Goal: Transaction & Acquisition: Purchase product/service

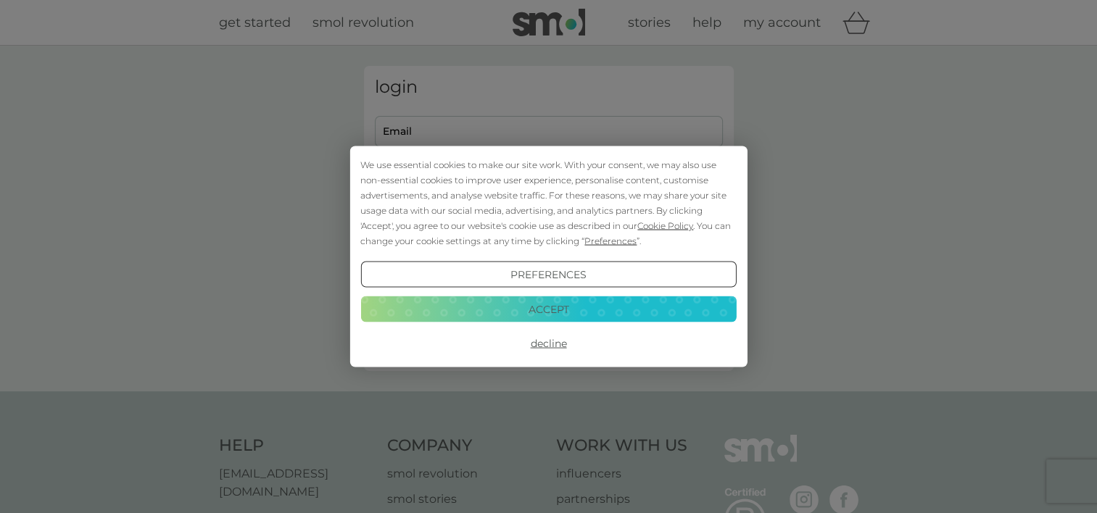
click at [602, 312] on button "Accept" at bounding box center [547, 309] width 375 height 26
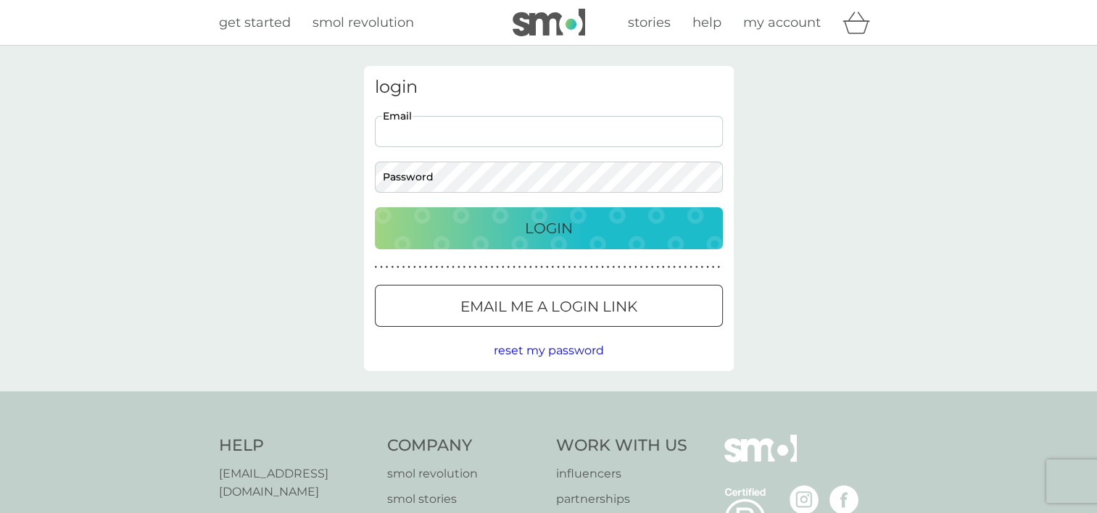
click at [394, 138] on input "Email" at bounding box center [549, 131] width 348 height 31
click at [747, 173] on div "login Email Password Login ● ● ● ● ● ● ● ● ● ● ● ● ● ● ● ● ● ● ● ● ● ● ● ● ● ● …" at bounding box center [548, 219] width 1097 height 346
click at [544, 307] on div at bounding box center [549, 306] width 52 height 15
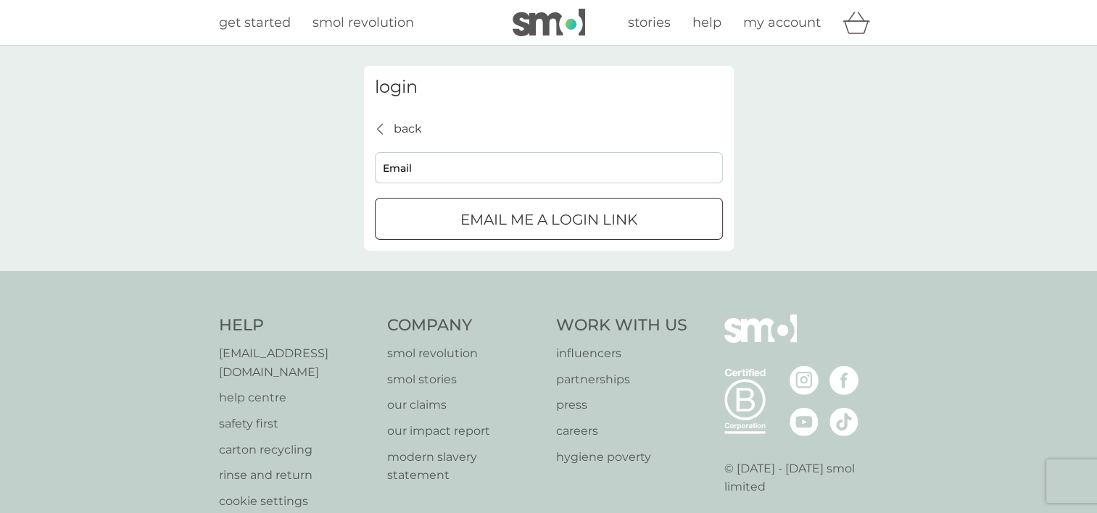
click at [444, 173] on input "Email" at bounding box center [549, 167] width 348 height 31
type input "hjfoad19@gmail.com"
click at [510, 207] on button "Email me a login link" at bounding box center [549, 219] width 348 height 42
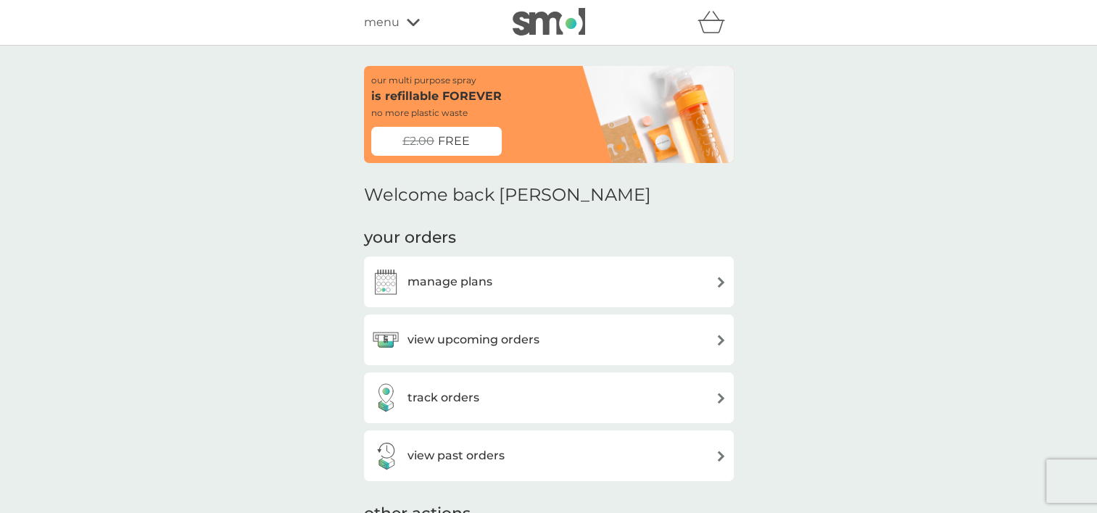
click at [422, 152] on div "£2.00 FREE" at bounding box center [436, 141] width 130 height 29
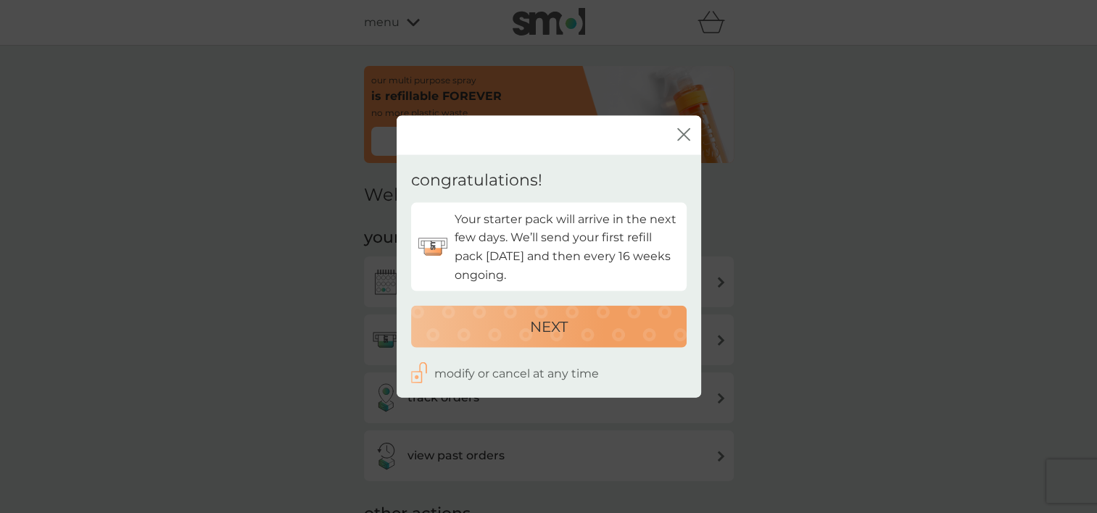
click at [684, 130] on icon "close" at bounding box center [683, 134] width 13 height 13
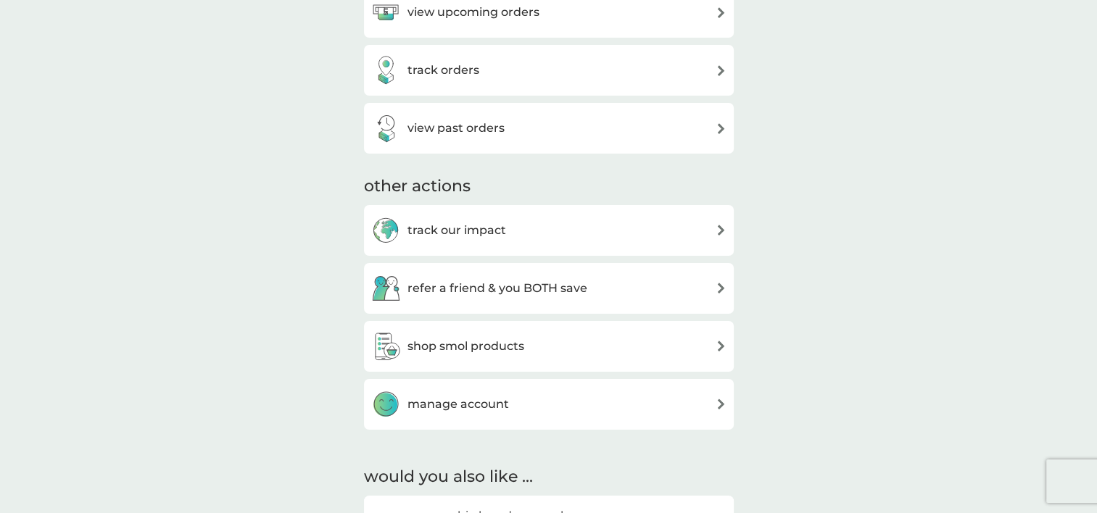
scroll to position [362, 0]
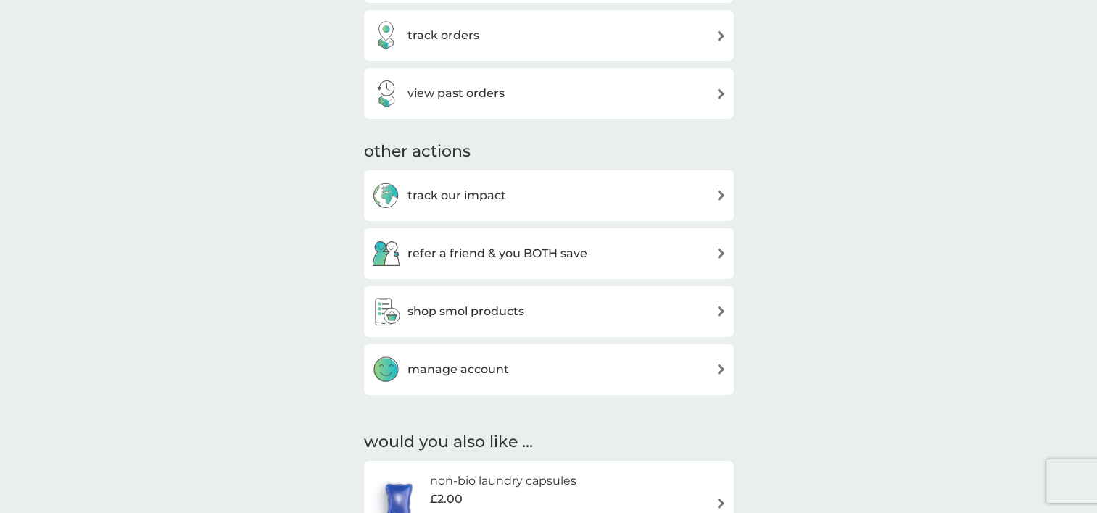
click at [484, 257] on h3 "refer a friend & you BOTH save" at bounding box center [497, 253] width 180 height 19
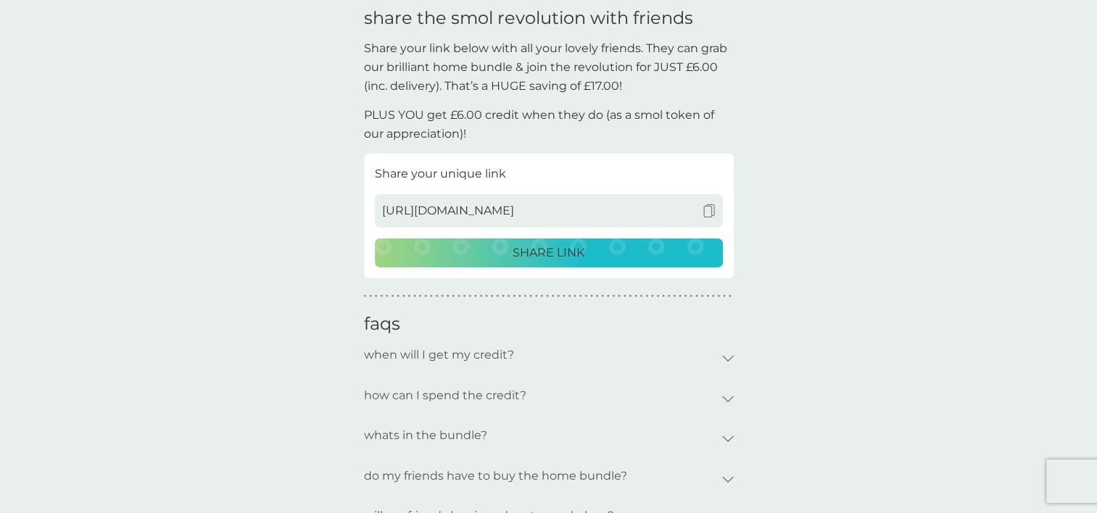
scroll to position [362, 0]
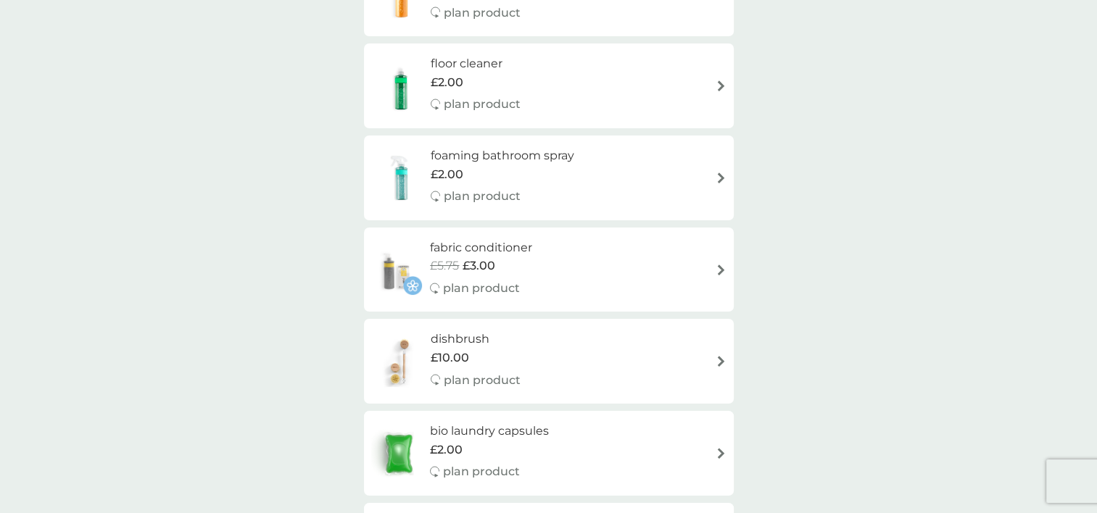
scroll to position [1061, 0]
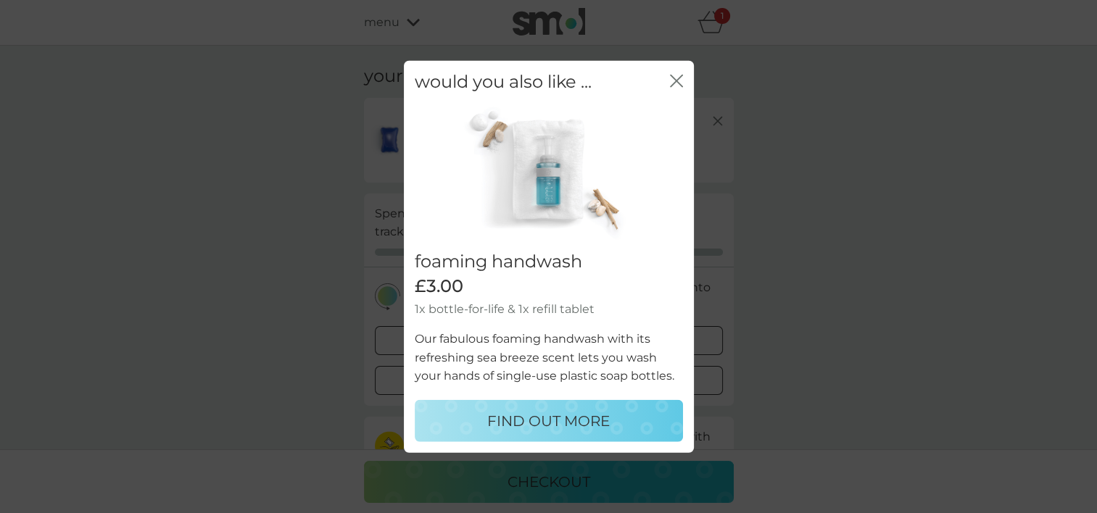
click at [673, 76] on icon "close" at bounding box center [676, 81] width 13 height 13
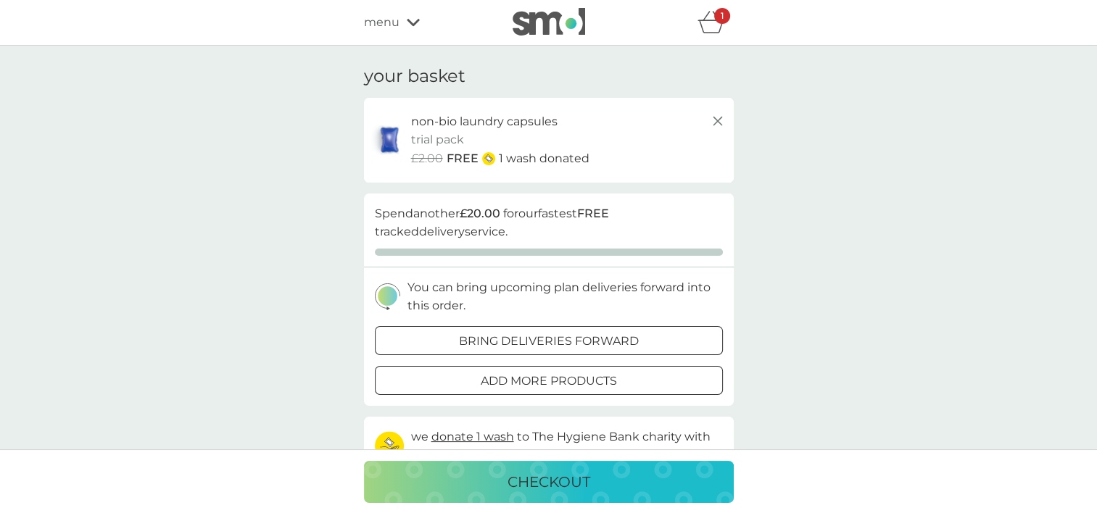
click at [412, 32] on div "refer a friend & you BOTH save smol impact smol shop your smol plans your upcom…" at bounding box center [549, 22] width 370 height 29
click at [396, 25] on span "menu" at bounding box center [382, 22] width 36 height 19
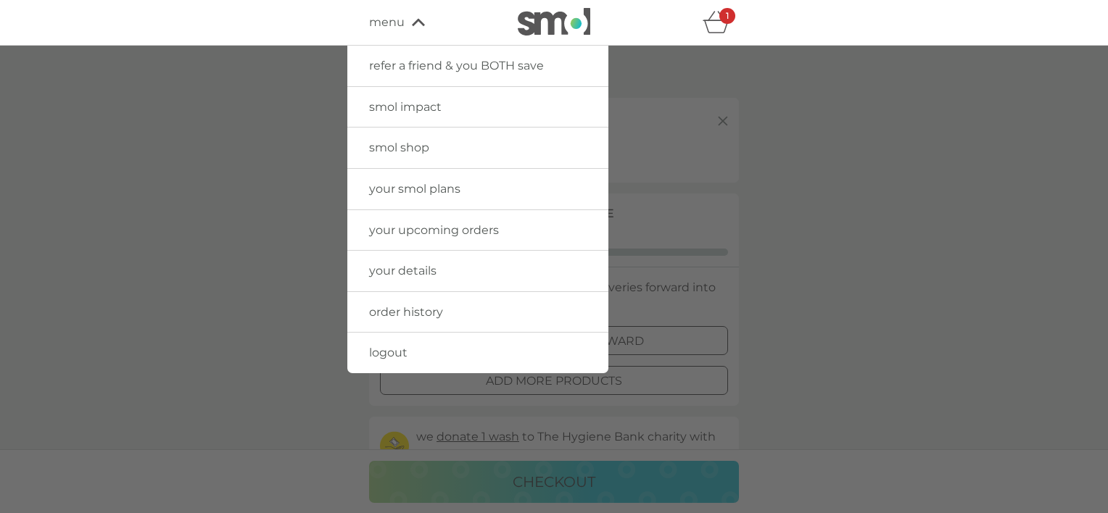
click at [413, 149] on span "smol shop" at bounding box center [399, 148] width 60 height 14
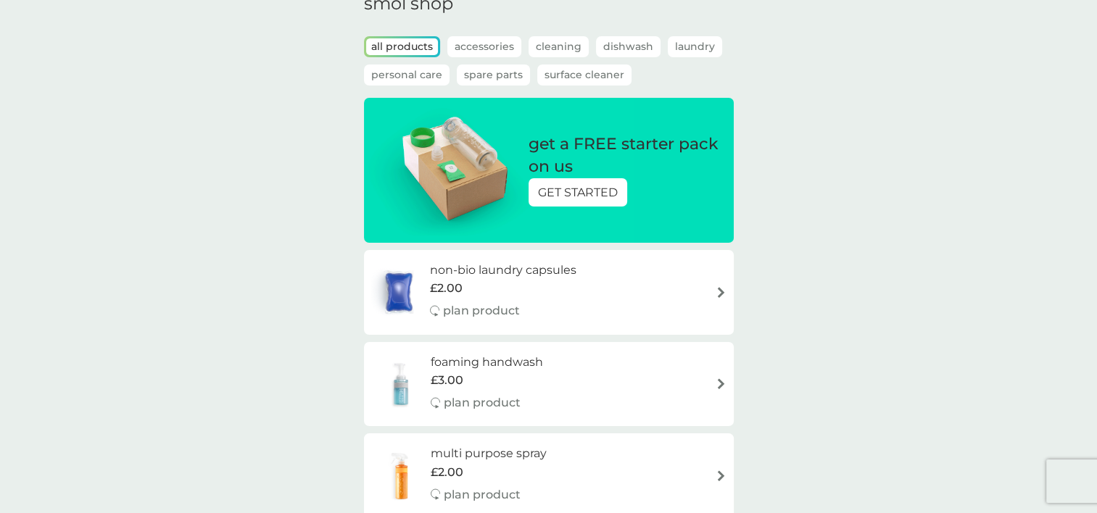
scroll to position [145, 0]
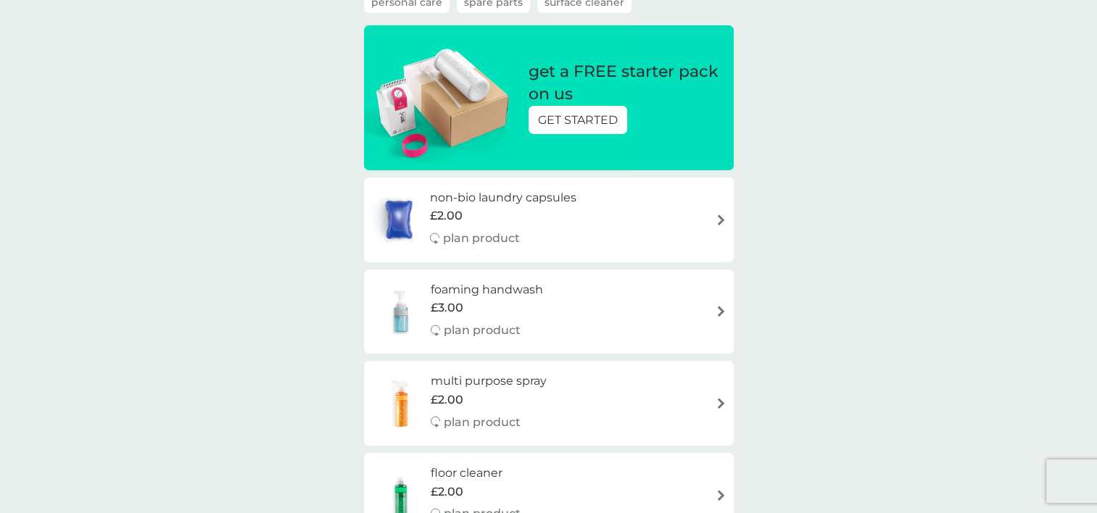
click at [496, 220] on div "£2.00" at bounding box center [503, 216] width 146 height 19
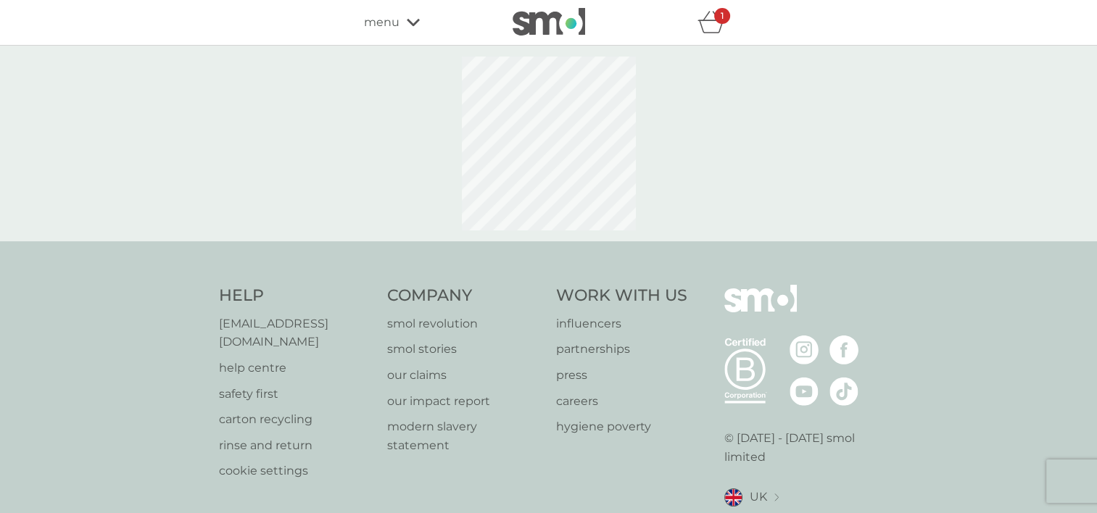
select select "42"
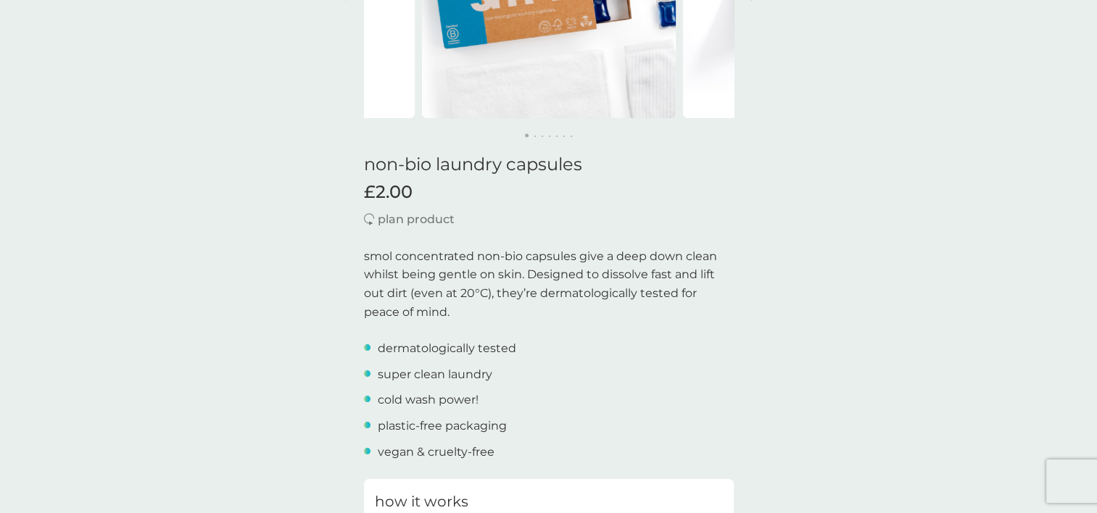
scroll to position [290, 0]
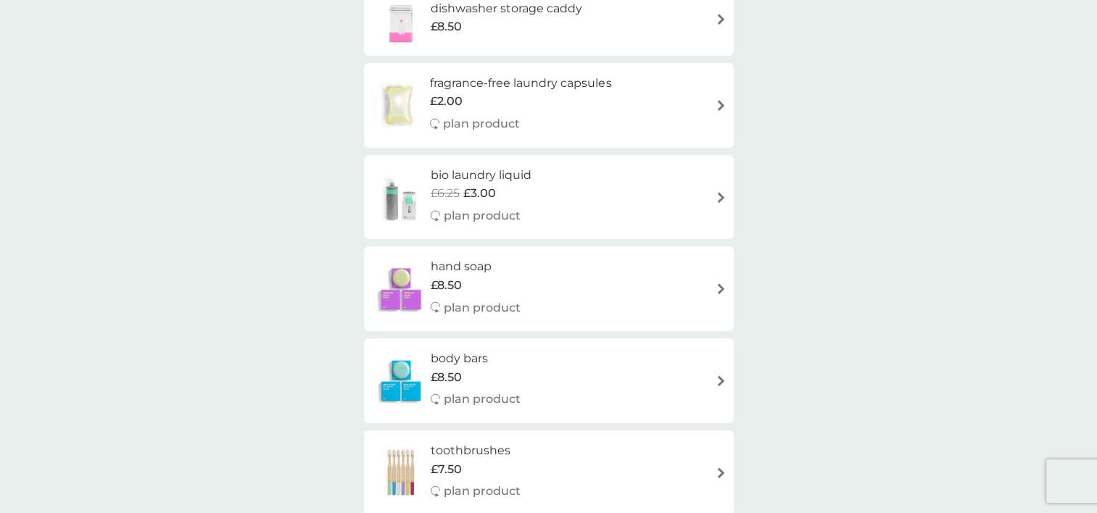
scroll to position [1160, 0]
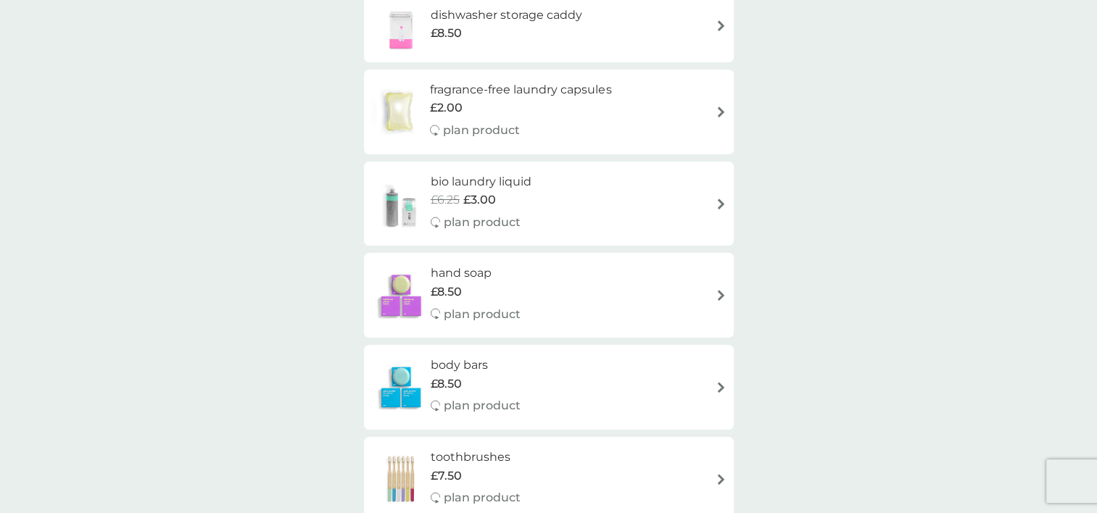
click at [510, 199] on div "£6.25 £3.00" at bounding box center [481, 200] width 101 height 19
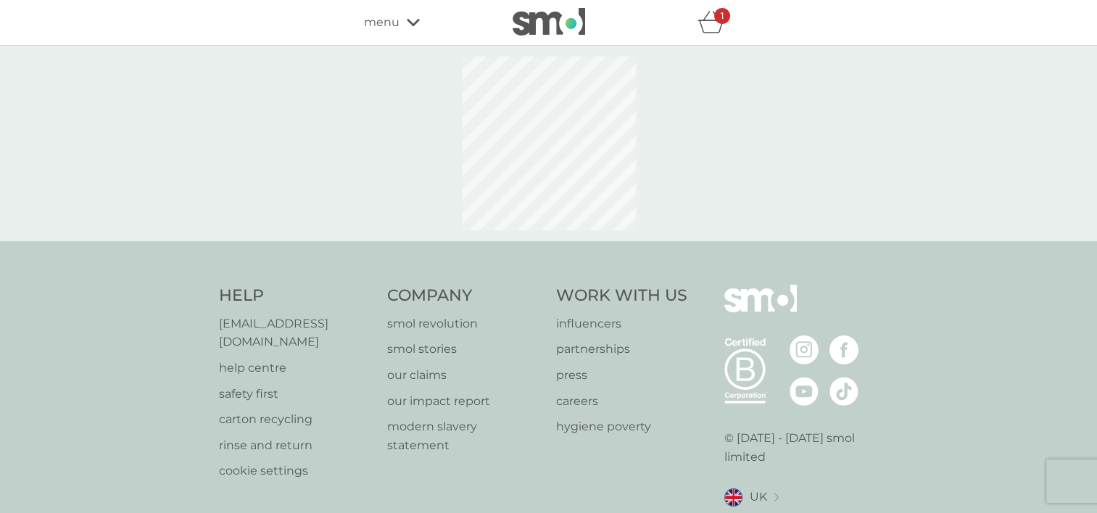
select select "91"
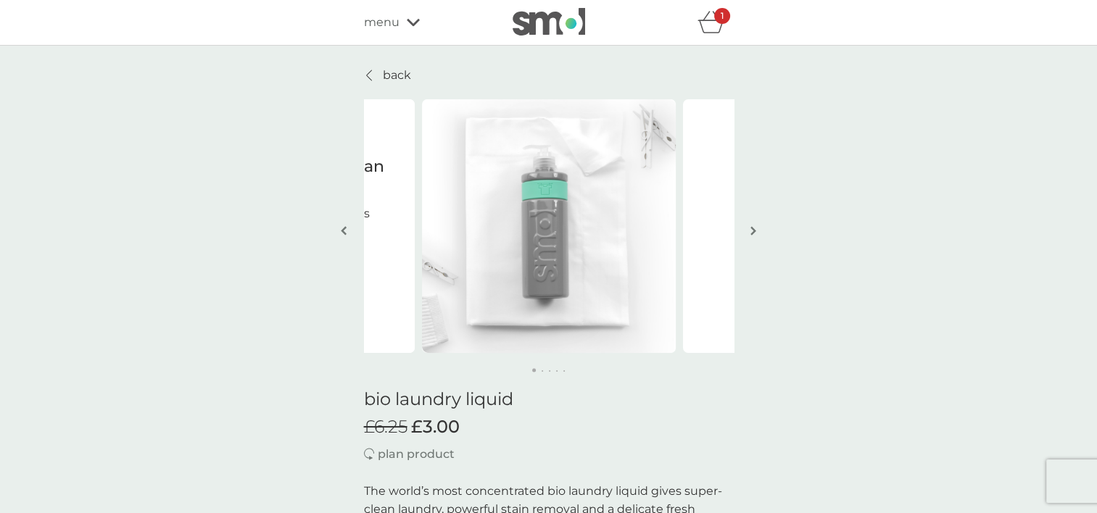
scroll to position [1160, 0]
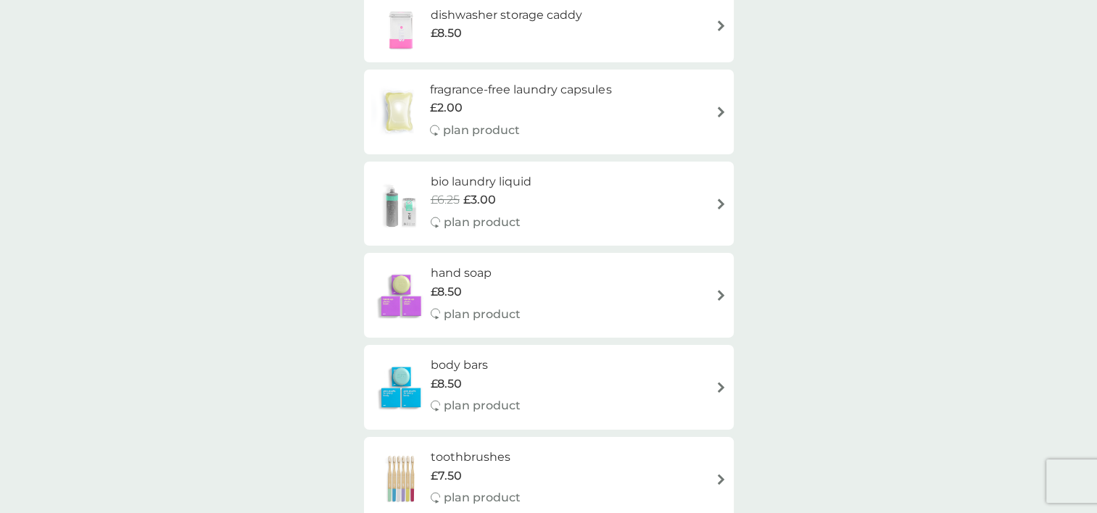
click at [458, 95] on h6 "fragrance-free laundry capsules" at bounding box center [520, 89] width 181 height 19
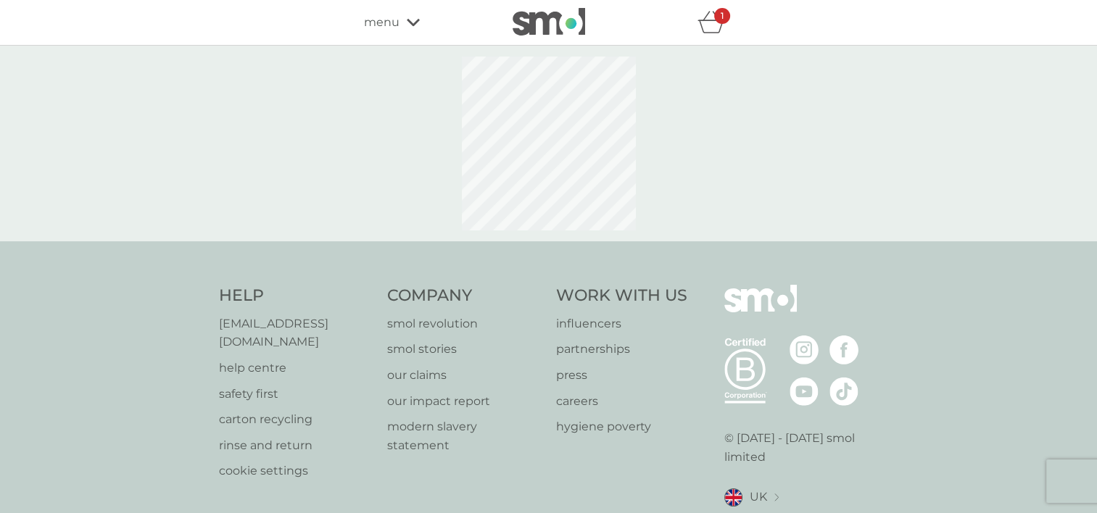
select select "42"
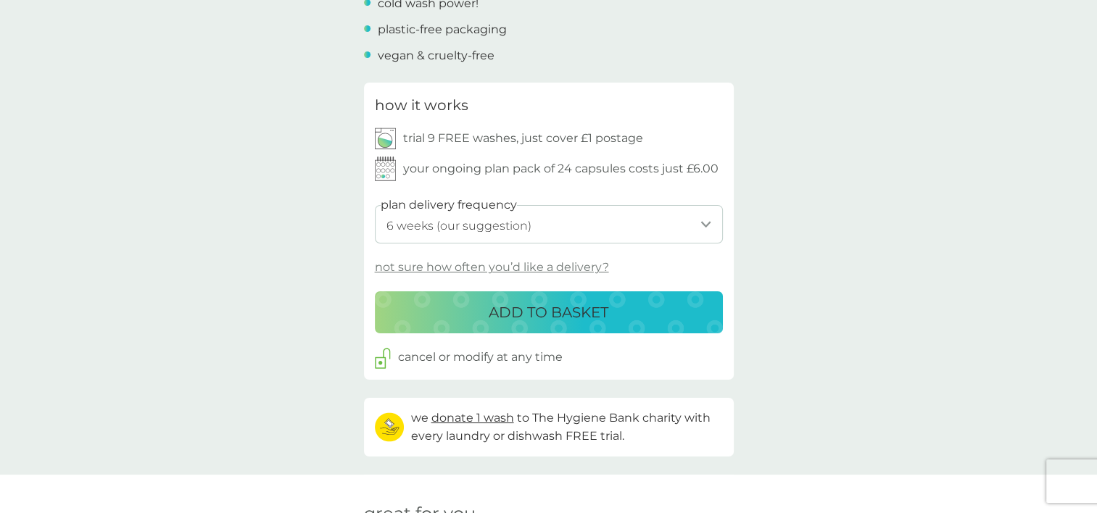
scroll to position [725, 0]
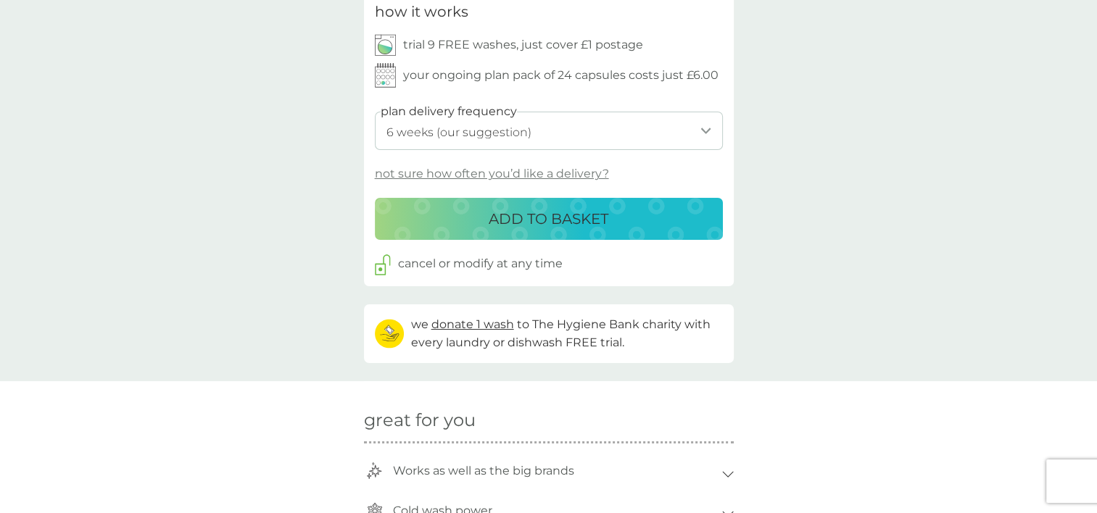
click at [568, 220] on p "ADD TO BASKET" at bounding box center [549, 218] width 120 height 23
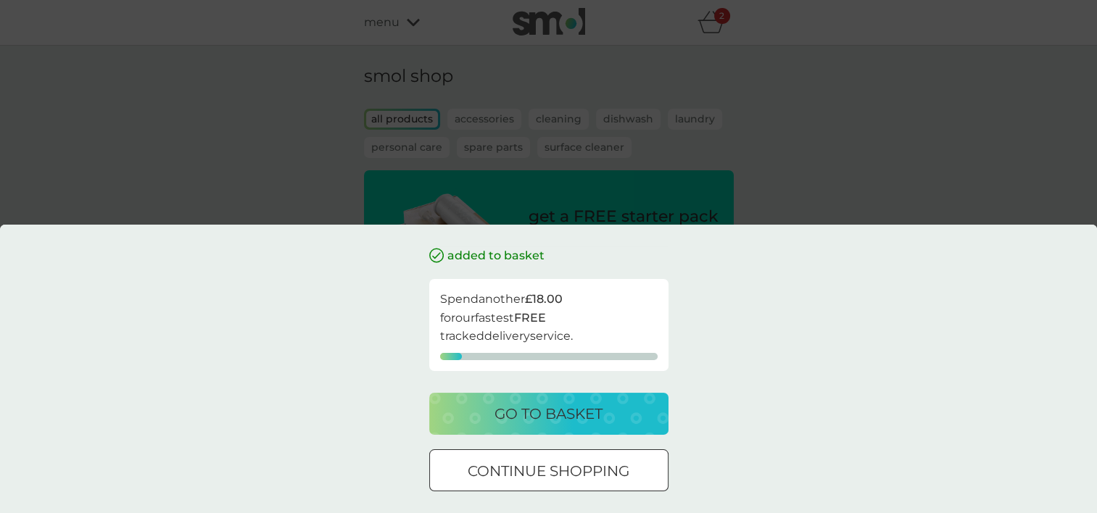
click at [544, 413] on p "go to basket" at bounding box center [548, 413] width 108 height 23
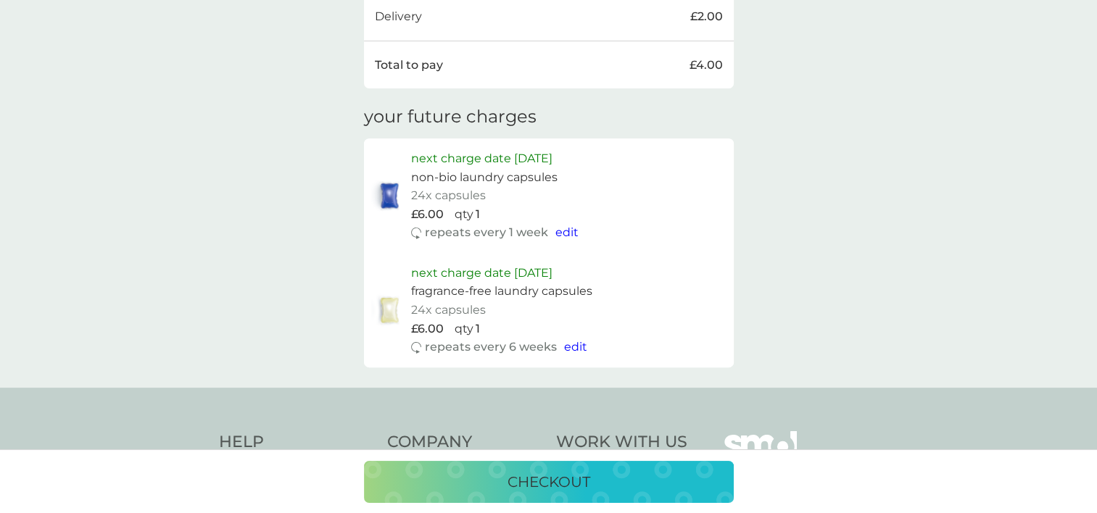
scroll to position [580, 0]
click at [578, 484] on p "checkout" at bounding box center [548, 481] width 83 height 23
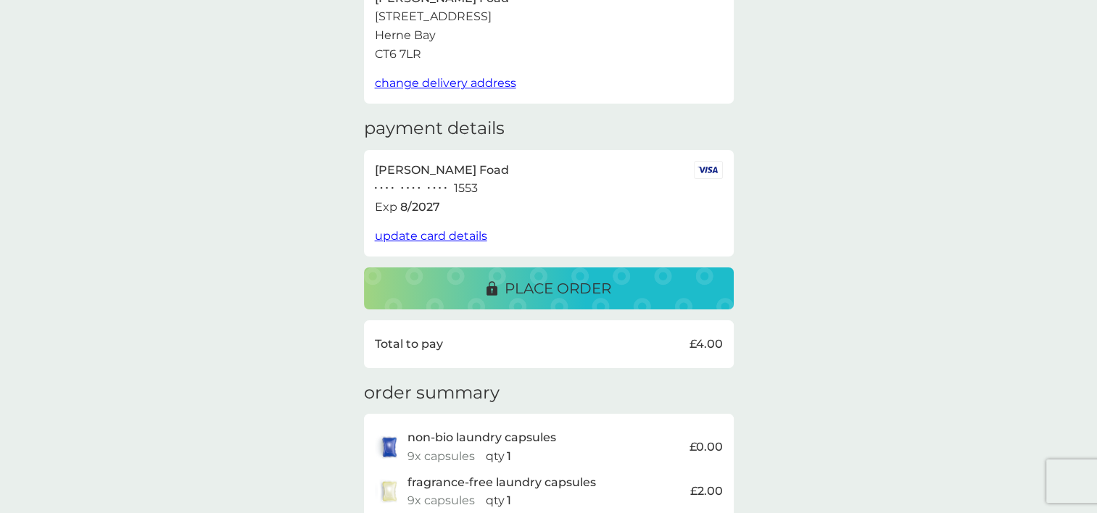
scroll to position [145, 0]
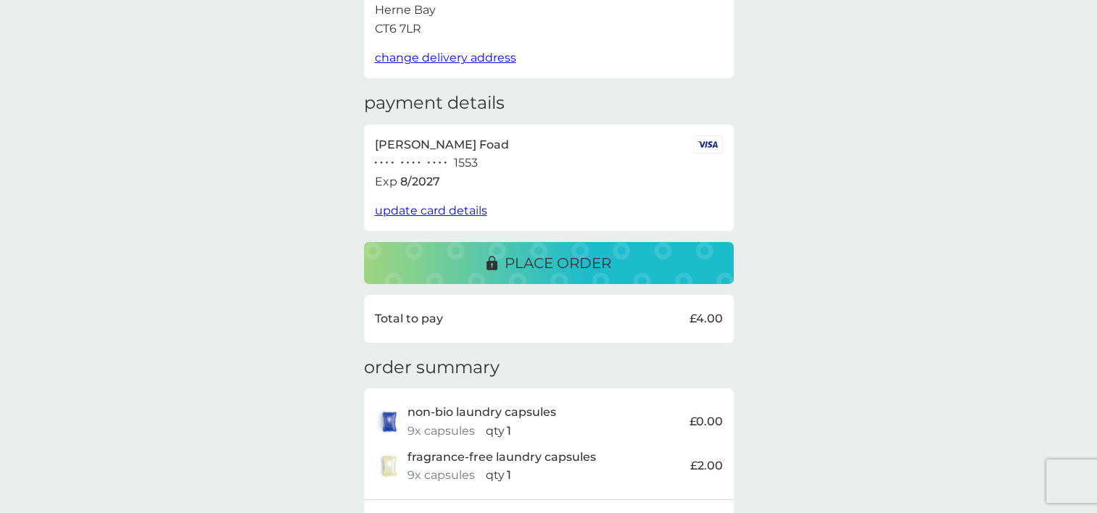
click at [552, 257] on p "place order" at bounding box center [558, 263] width 107 height 23
